Goal: Find specific page/section: Find specific page/section

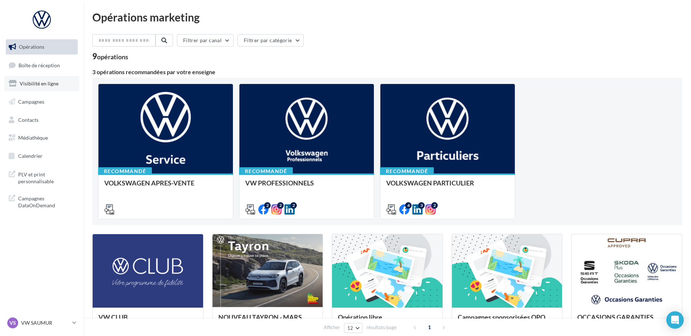
click at [48, 89] on link "Visibilité en ligne" at bounding box center [41, 83] width 75 height 15
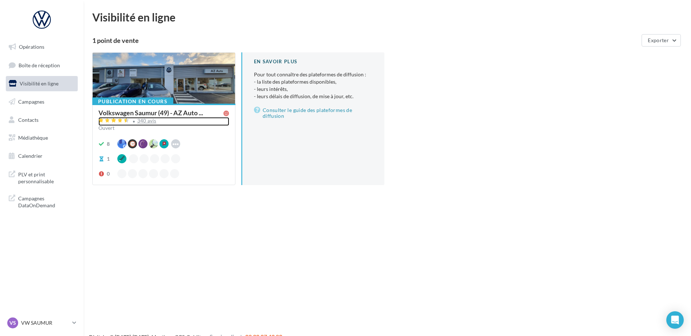
click at [150, 121] on div "340 avis" at bounding box center [146, 120] width 19 height 5
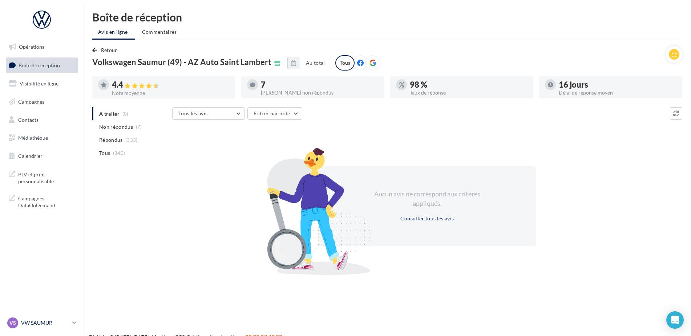
click at [47, 321] on p "VW SAUMUR" at bounding box center [45, 322] width 48 height 7
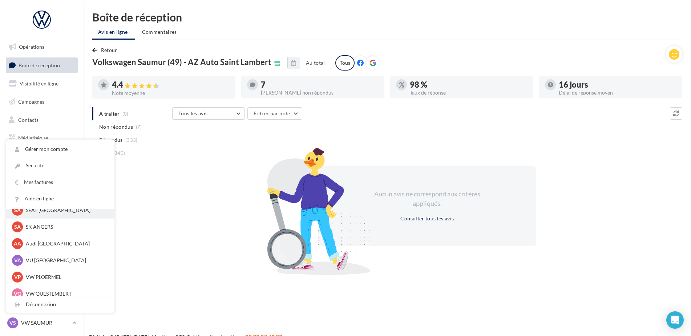
scroll to position [67, 0]
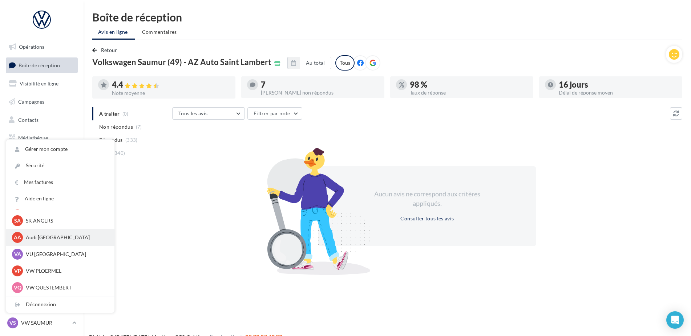
click at [56, 242] on div "AA Audi ANGERS audi-ange-tar" at bounding box center [60, 237] width 97 height 11
